Goal: Information Seeking & Learning: Learn about a topic

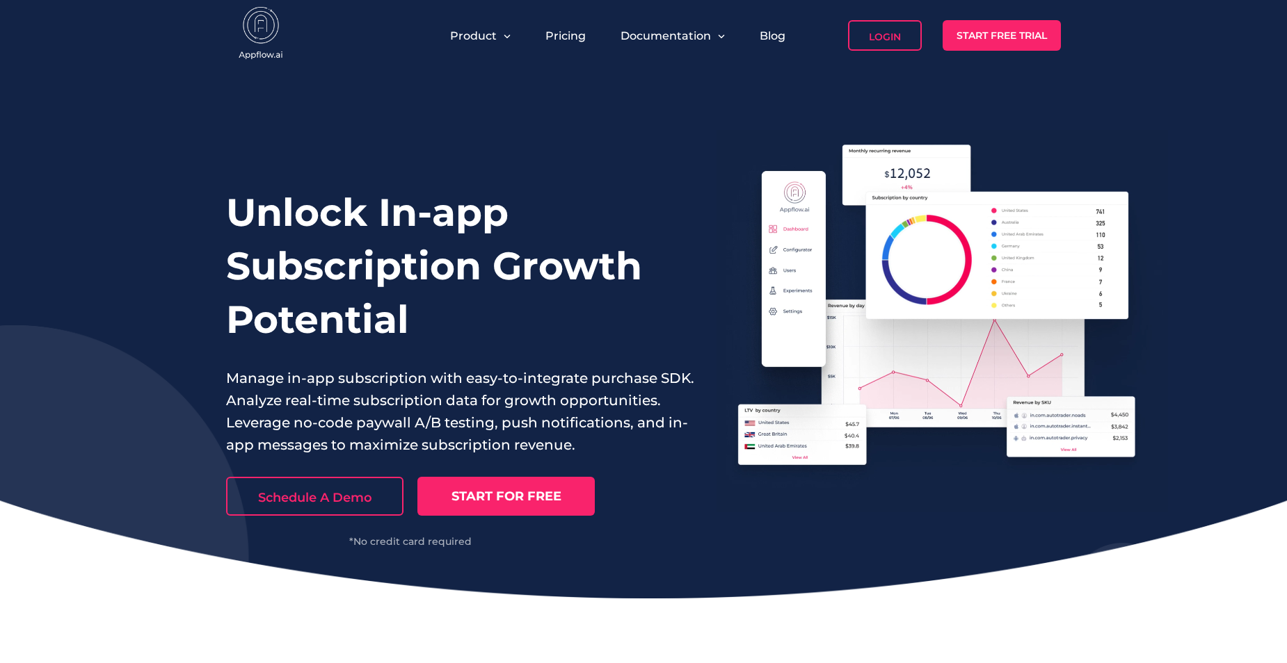
drag, startPoint x: 393, startPoint y: 283, endPoint x: 367, endPoint y: 275, distance: 26.8
click at [392, 283] on h1 "Unlock In-app Subscription Growth Potential" at bounding box center [460, 266] width 469 height 161
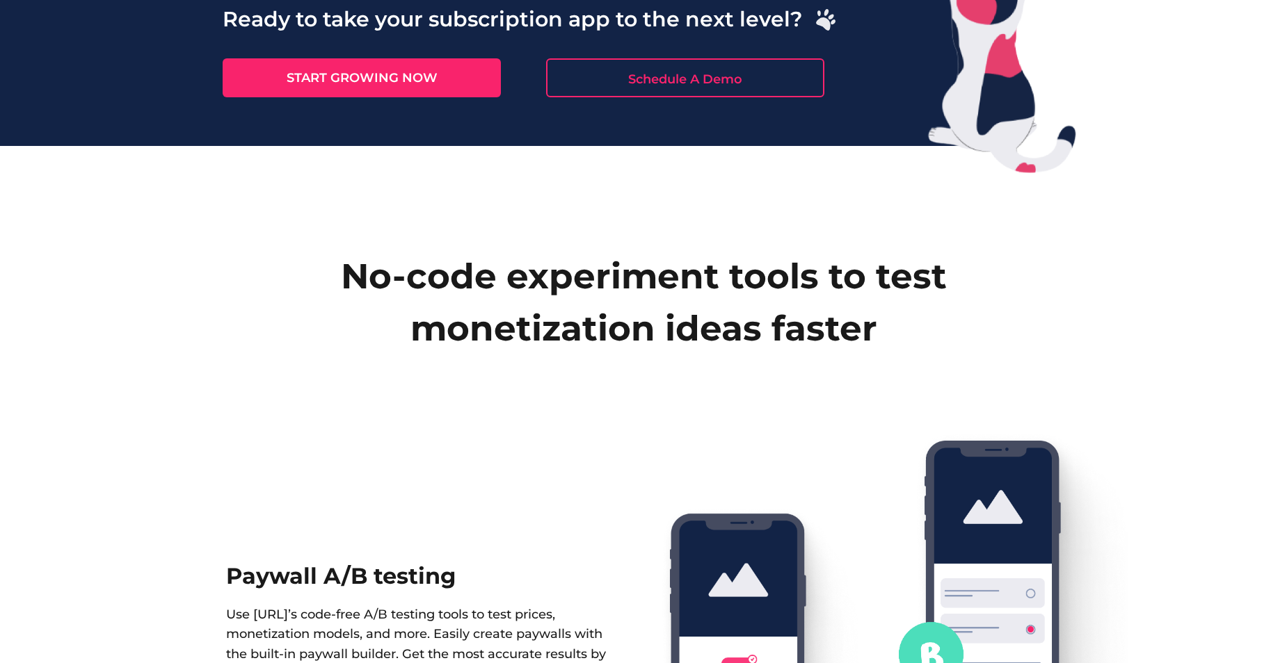
scroll to position [1460, 0]
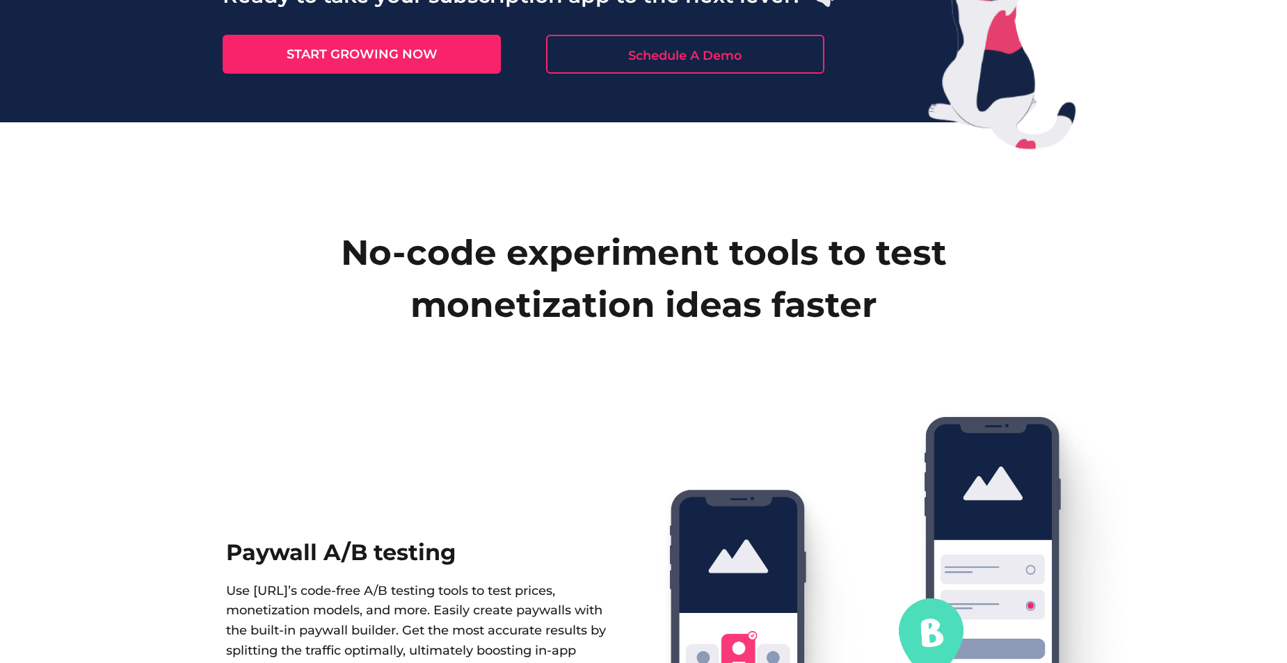
drag, startPoint x: 364, startPoint y: 252, endPoint x: 878, endPoint y: 310, distance: 517.3
click at [878, 310] on h2 "No-code experiment tools to test monetization ideas faster" at bounding box center [643, 279] width 1245 height 104
drag, startPoint x: 497, startPoint y: 281, endPoint x: 276, endPoint y: 270, distance: 221.4
click at [276, 270] on h2 "No-code experiment tools to test monetization ideas faster" at bounding box center [643, 279] width 1245 height 104
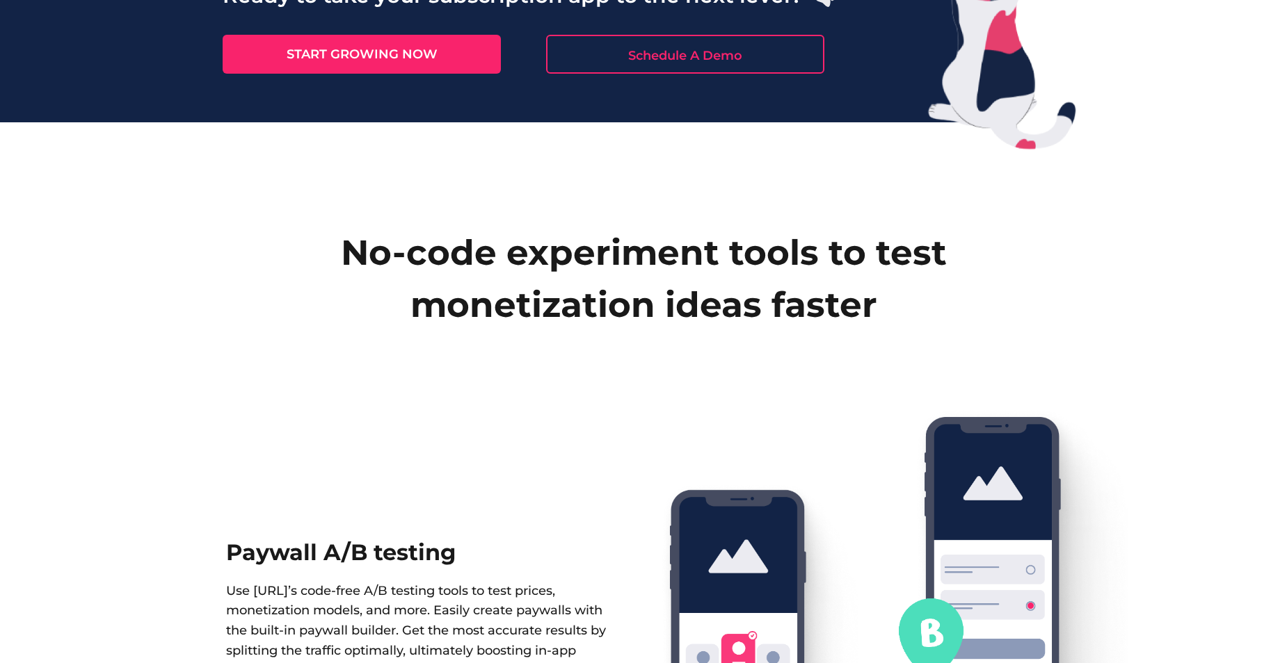
click at [276, 270] on h2 "No-code experiment tools to test monetization ideas faster" at bounding box center [643, 279] width 1245 height 104
drag, startPoint x: 363, startPoint y: 253, endPoint x: 871, endPoint y: 314, distance: 511.4
click at [871, 314] on h2 "No-code experiment tools to test monetization ideas faster" at bounding box center [643, 279] width 1245 height 104
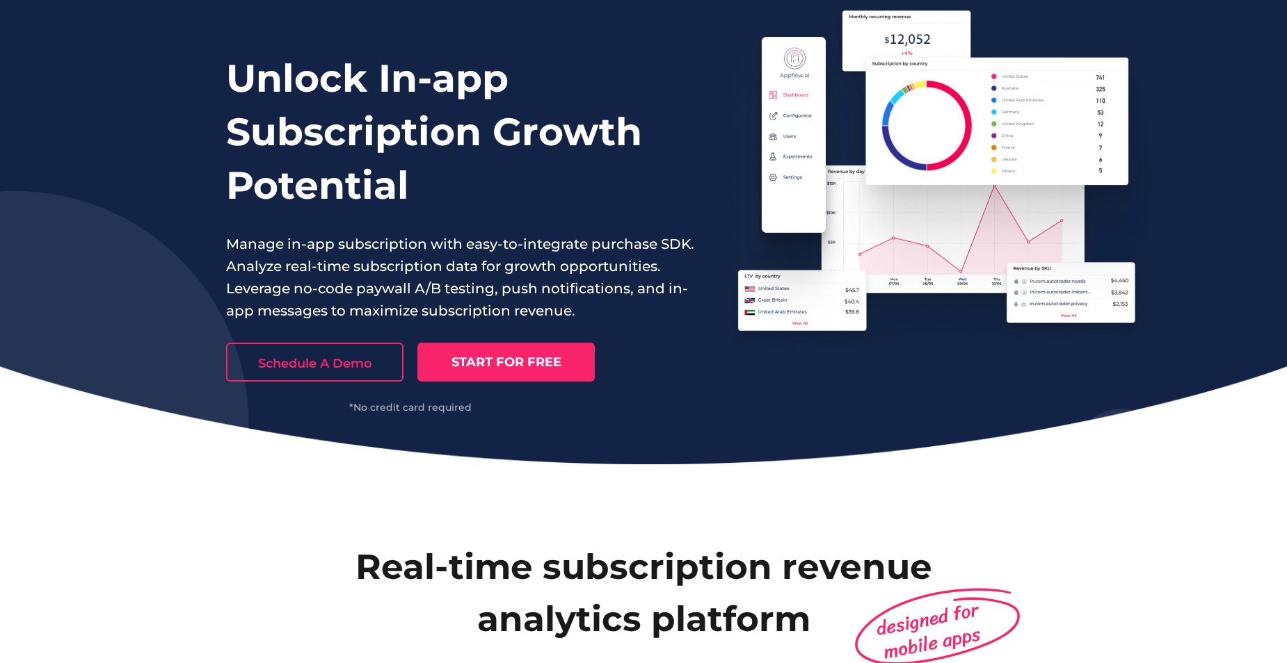
scroll to position [0, 0]
